Goal: Task Accomplishment & Management: Use online tool/utility

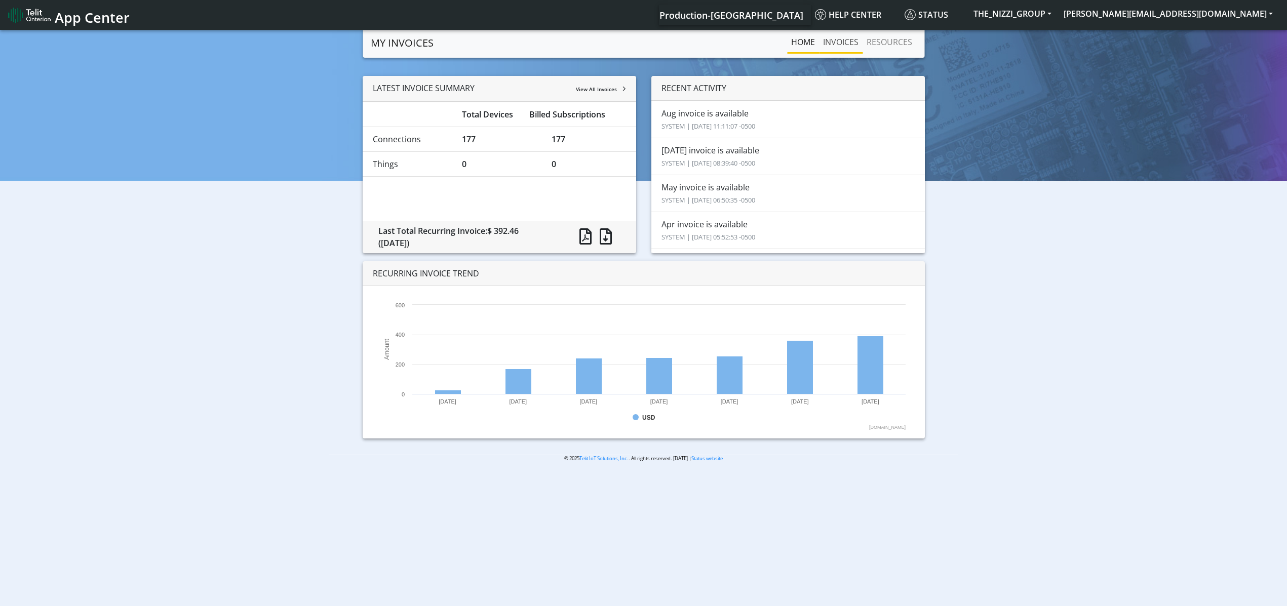
click at [836, 42] on link "INVOICES" at bounding box center [841, 42] width 44 height 20
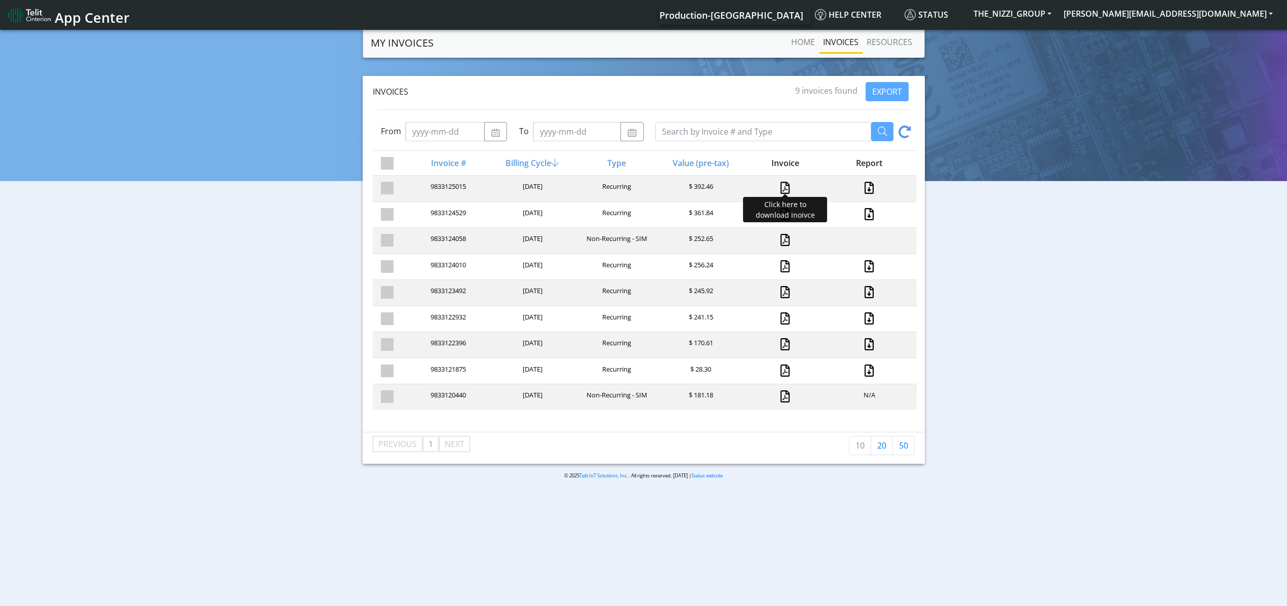
click at [784, 187] on link at bounding box center [784, 188] width 9 height 12
click at [782, 243] on link at bounding box center [784, 240] width 9 height 12
click at [948, 17] on span "Status" at bounding box center [926, 14] width 44 height 11
click at [809, 43] on link "Home" at bounding box center [803, 42] width 32 height 20
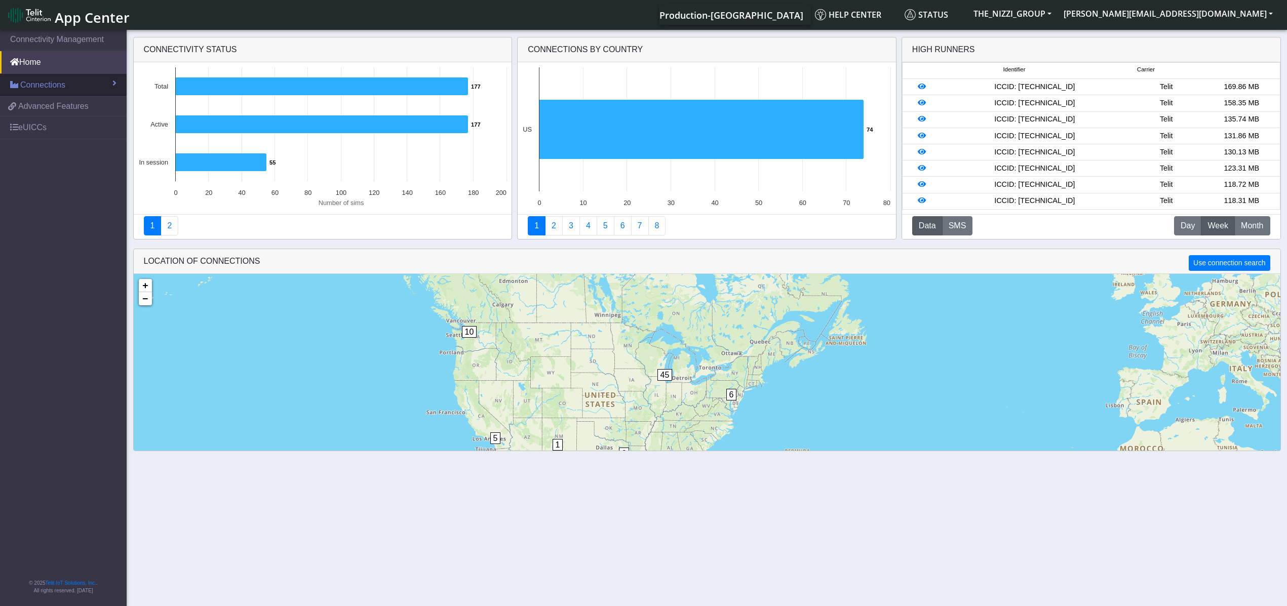
click at [92, 88] on link "Connections" at bounding box center [63, 85] width 127 height 22
click at [61, 107] on link "List" at bounding box center [63, 106] width 127 height 21
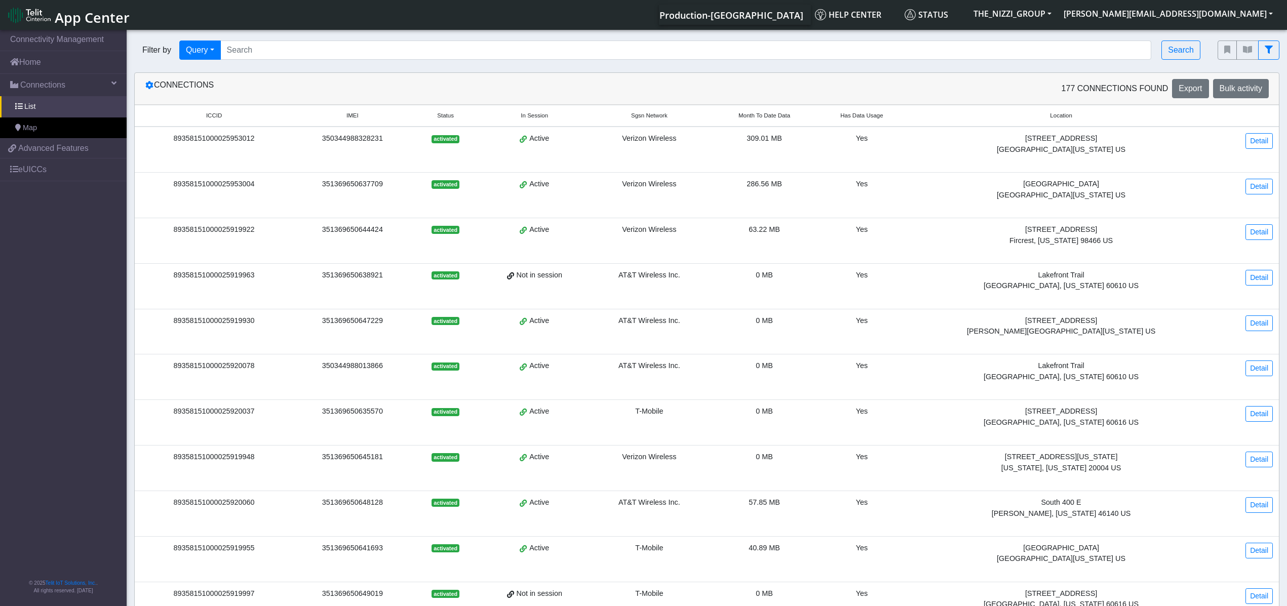
click at [819, 110] on th "Month To Date Data" at bounding box center [764, 116] width 110 height 22
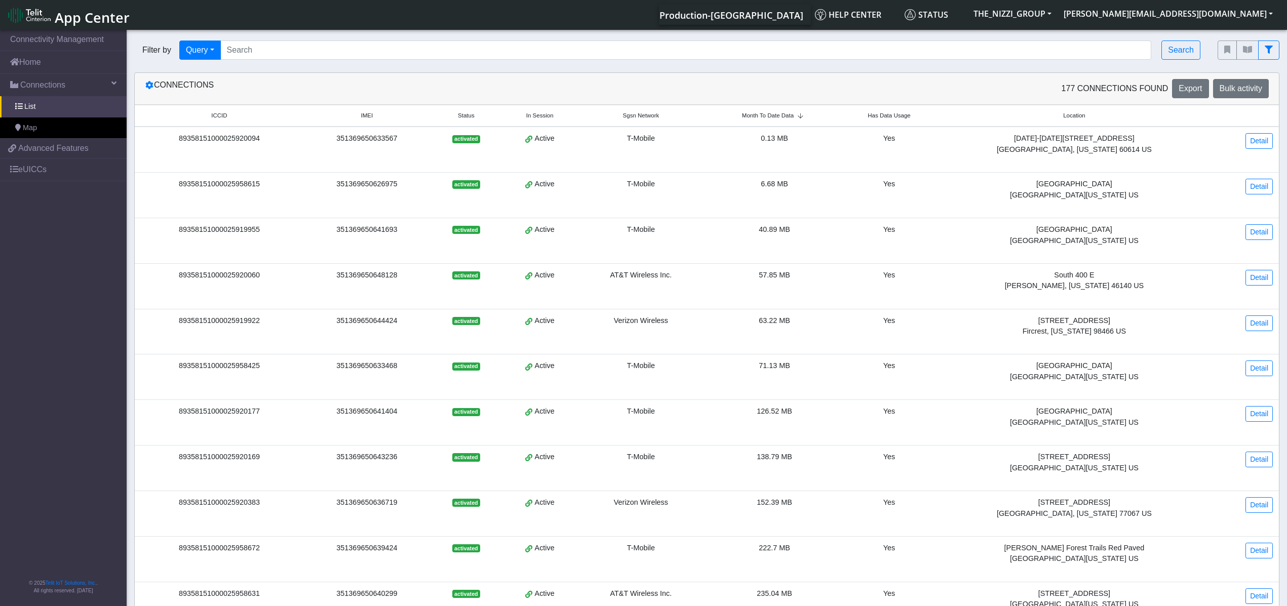
click at [807, 113] on icon at bounding box center [799, 116] width 13 height 6
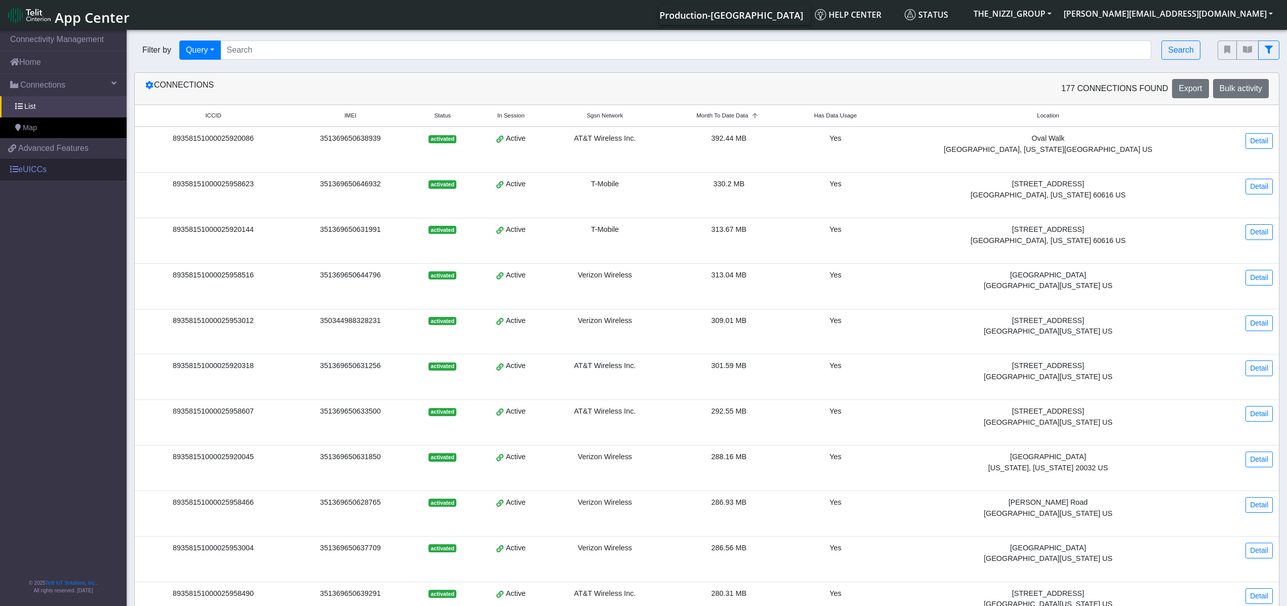
click at [54, 167] on link "eUICCs" at bounding box center [63, 169] width 127 height 22
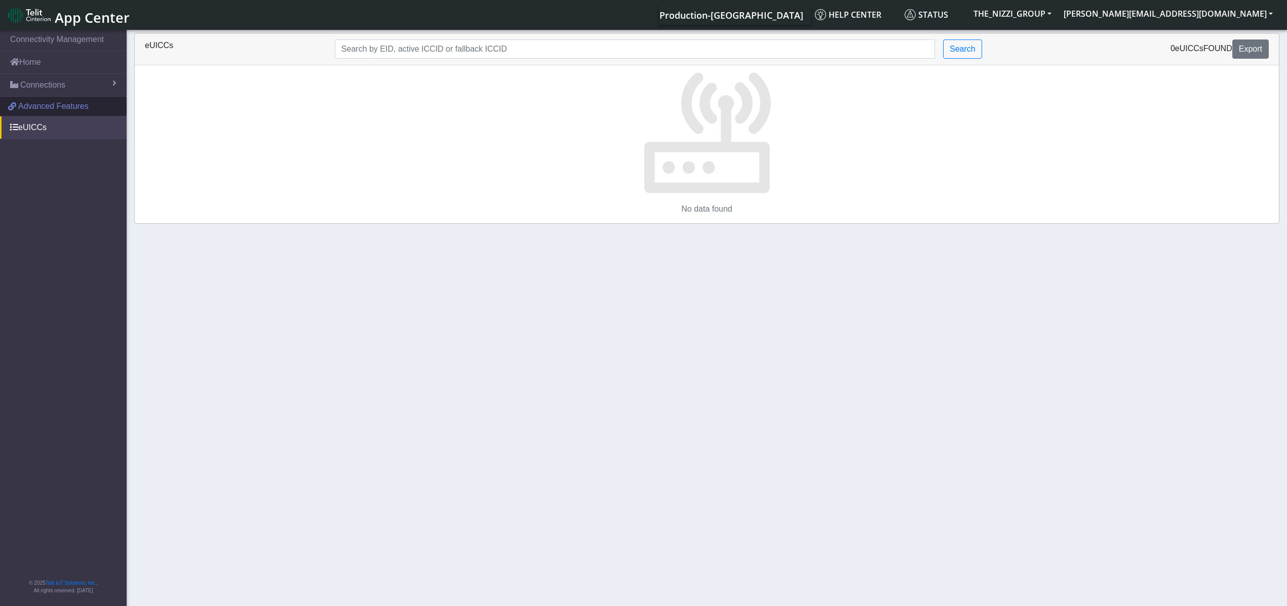
click at [65, 108] on span "Advanced Features" at bounding box center [53, 106] width 70 height 12
click at [37, 66] on link "Home" at bounding box center [63, 62] width 127 height 22
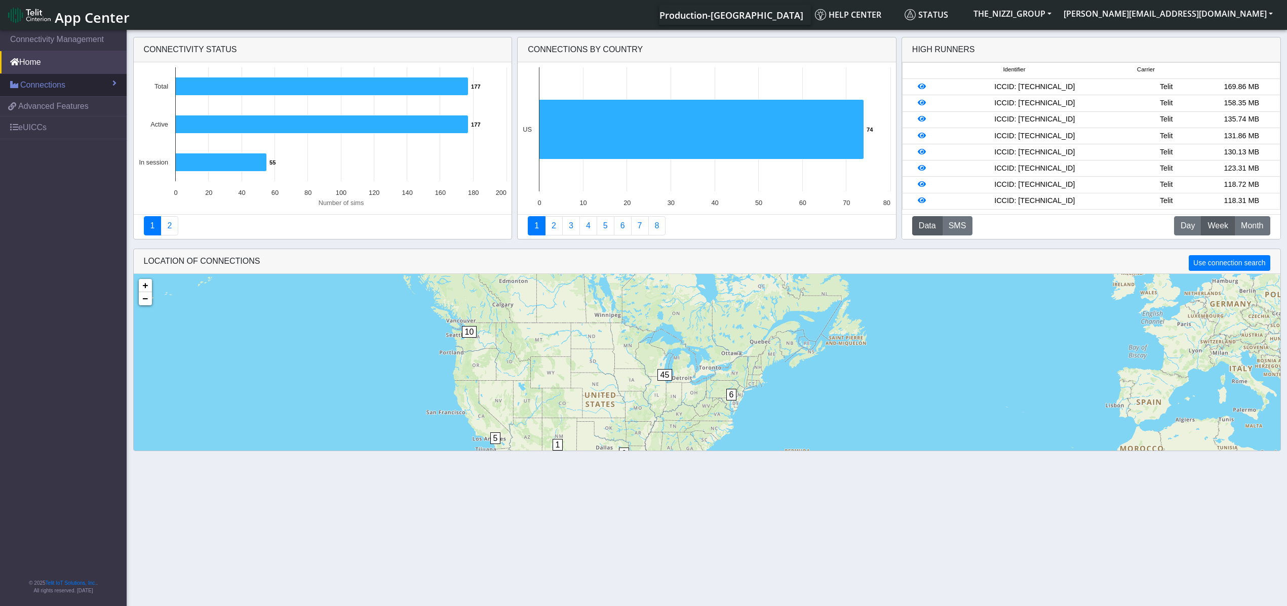
click at [65, 90] on span "Connections" at bounding box center [42, 85] width 45 height 12
click at [930, 229] on button "Data" at bounding box center [927, 225] width 30 height 19
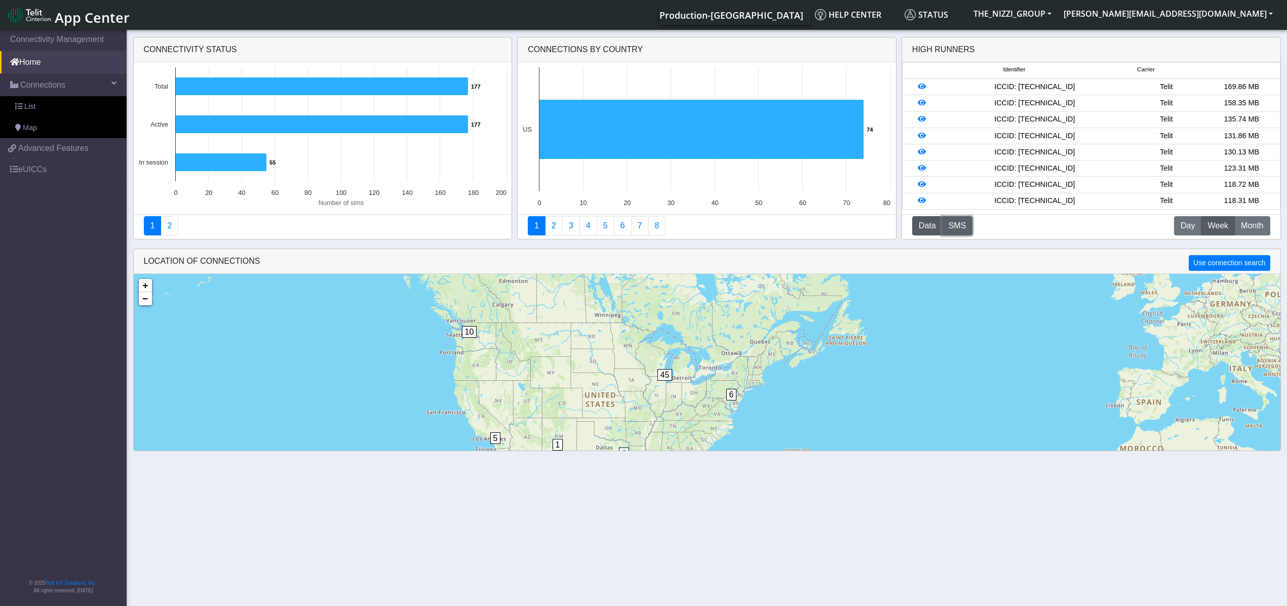
click at [951, 227] on button "SMS" at bounding box center [957, 225] width 31 height 19
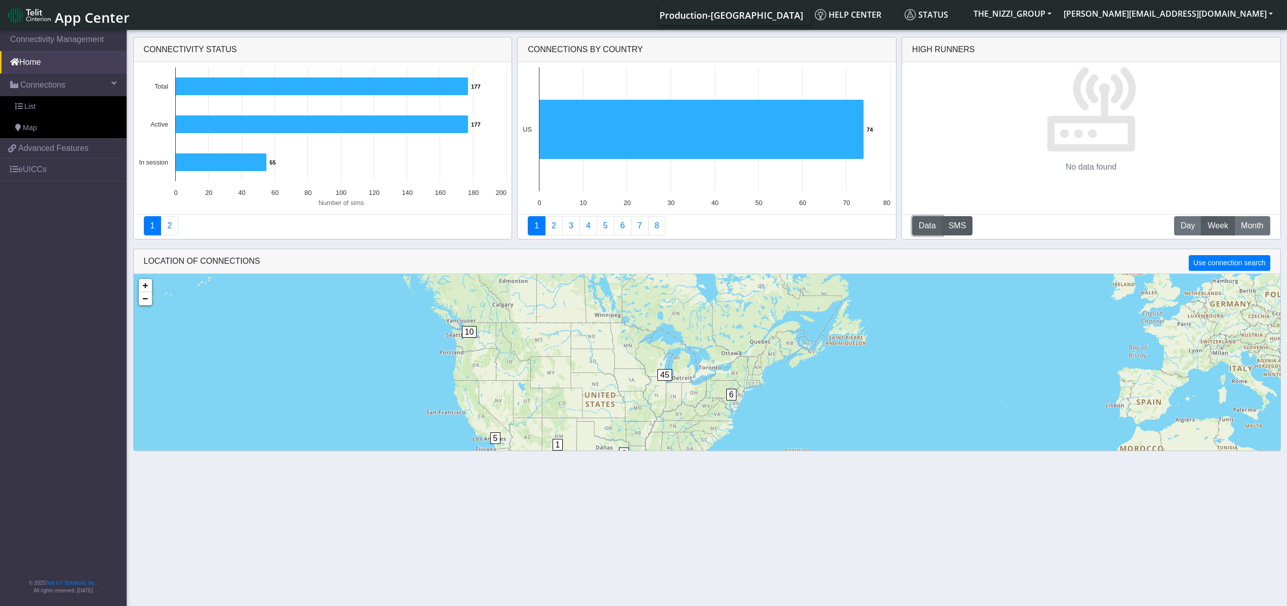
click at [929, 224] on button "Data" at bounding box center [927, 225] width 30 height 19
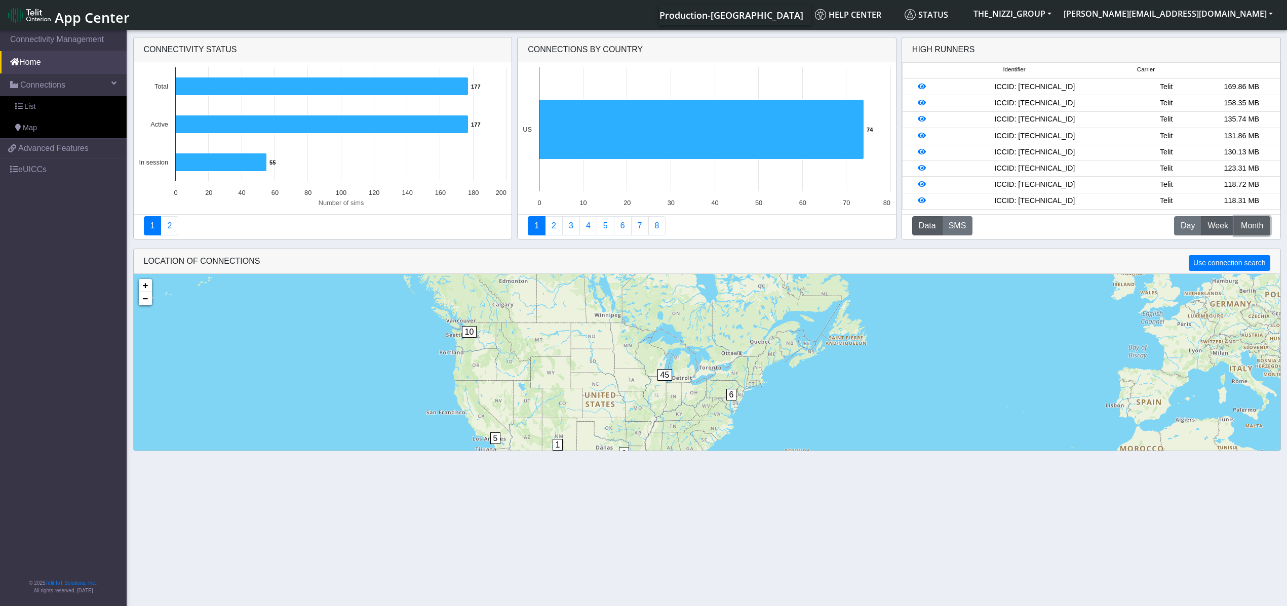
click at [1252, 225] on span "Month" at bounding box center [1252, 226] width 22 height 12
click at [174, 226] on link "2" at bounding box center [170, 225] width 18 height 19
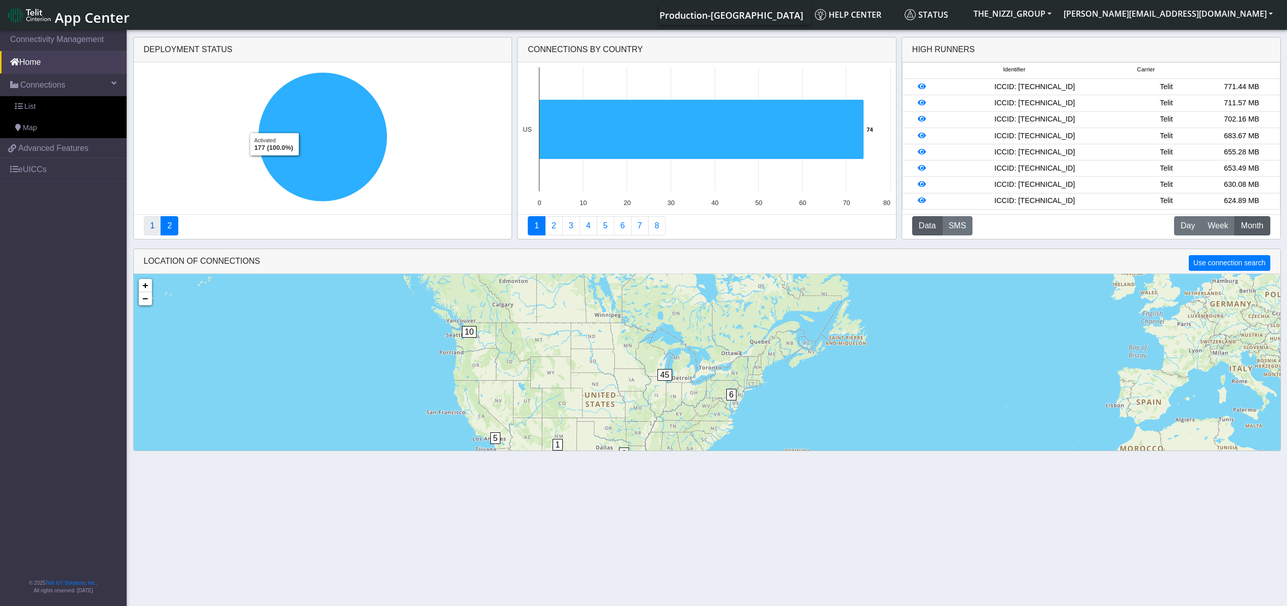
click at [157, 222] on link "1" at bounding box center [153, 225] width 18 height 19
